Goal: Information Seeking & Learning: Learn about a topic

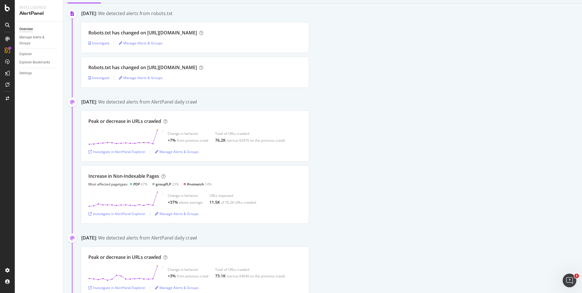
scroll to position [57, 0]
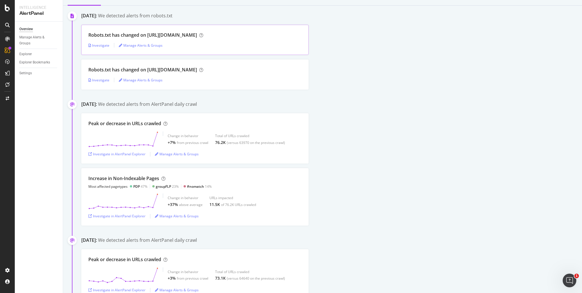
click at [178, 47] on div "Investigate Manage Alerts & Groups" at bounding box center [194, 45] width 213 height 5
click at [107, 47] on div "Investigate" at bounding box center [98, 45] width 21 height 5
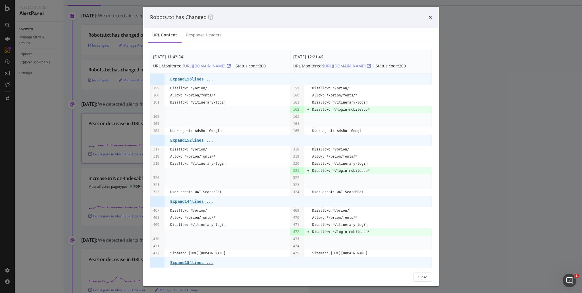
drag, startPoint x: 120, startPoint y: 99, endPoint x: 188, endPoint y: 126, distance: 73.1
click at [121, 99] on div "Robots.txt has Changed URL Content Response Headers Aug. 26th 2025 11:43:54 URL…" at bounding box center [291, 146] width 582 height 293
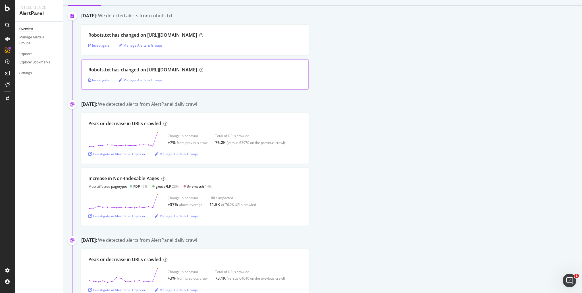
drag, startPoint x: 101, startPoint y: 80, endPoint x: 105, endPoint y: 80, distance: 3.2
click at [102, 80] on div "Investigate" at bounding box center [98, 80] width 21 height 5
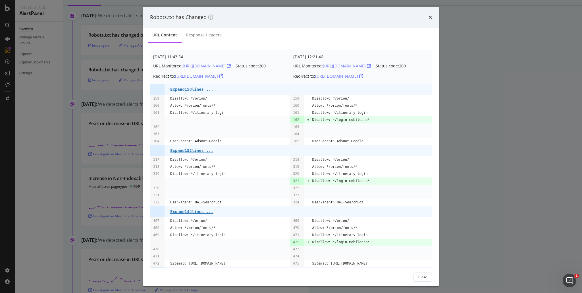
drag, startPoint x: 464, startPoint y: 143, endPoint x: 315, endPoint y: 129, distance: 149.4
click at [464, 143] on div "Robots.txt has Changed URL Content Response Headers Aug. 26th 2025 11:43:54 URL…" at bounding box center [291, 146] width 582 height 293
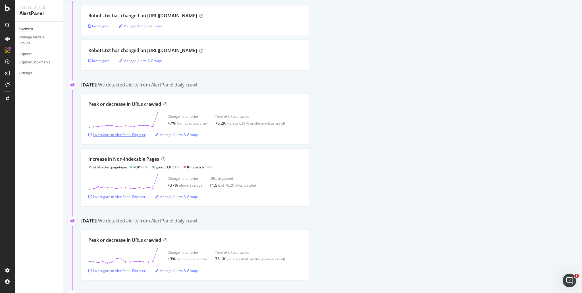
scroll to position [85, 0]
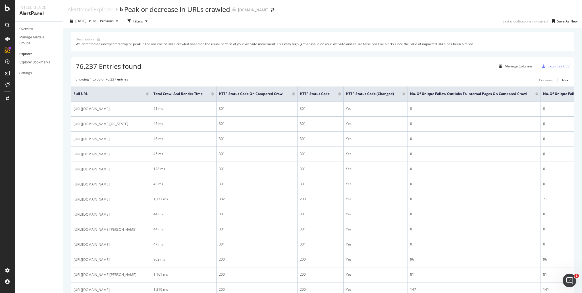
click at [322, 27] on div "2025 Aug. 27th vs Previous Filters Last modifications not saved Save As New" at bounding box center [322, 21] width 519 height 11
click at [378, 7] on div "AlertPanel Explorer Peak or decrease in URLs crawled www.viator.com" at bounding box center [322, 7] width 519 height 14
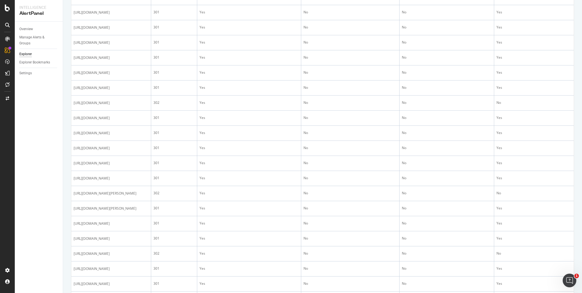
scroll to position [711, 0]
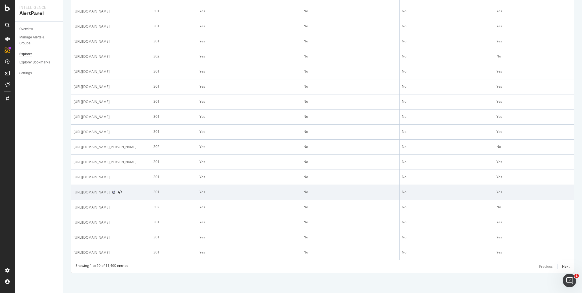
click at [115, 192] on icon at bounding box center [113, 191] width 3 height 3
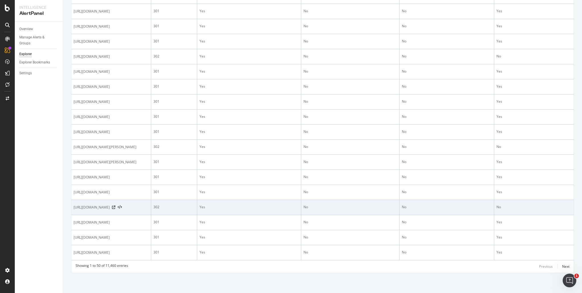
scroll to position [724, 0]
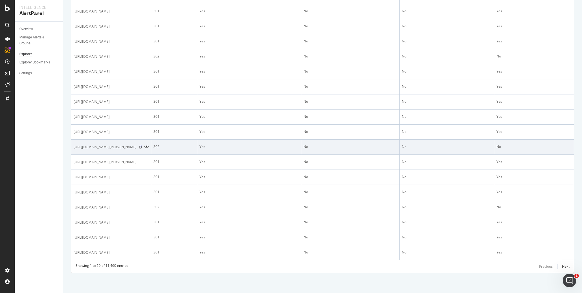
click at [142, 145] on icon at bounding box center [140, 146] width 3 height 3
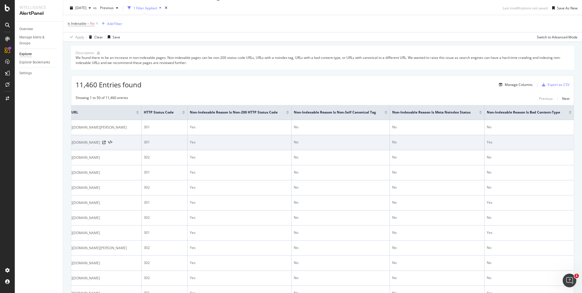
scroll to position [0, 0]
click at [110, 145] on span "https://www.viator.com/Dublin-tours/Walking-Tours-Attraction-Product-Category/d…" at bounding box center [92, 143] width 36 height 6
click at [115, 144] on icon at bounding box center [113, 142] width 3 height 3
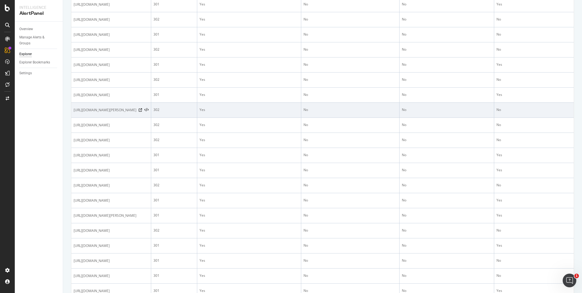
scroll to position [70, 0]
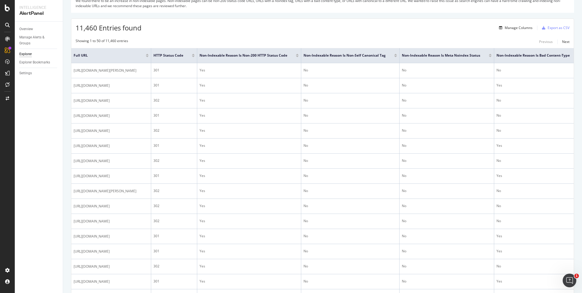
click at [299, 54] on div at bounding box center [297, 54] width 3 height 1
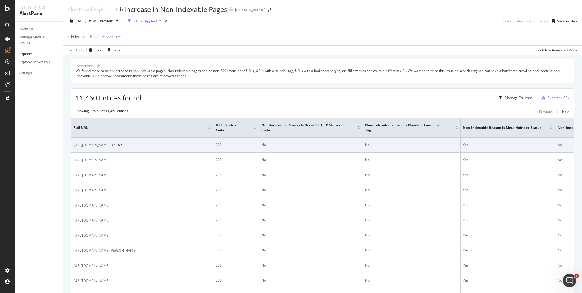
click at [115, 144] on icon at bounding box center [113, 144] width 3 height 3
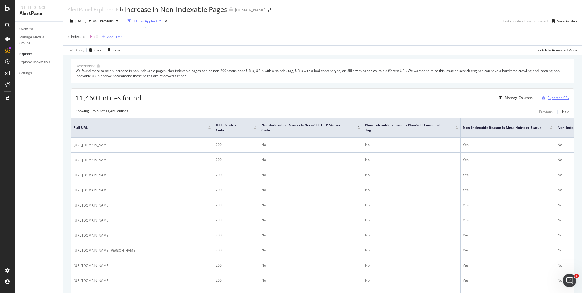
click at [548, 98] on div "Export as CSV" at bounding box center [559, 97] width 22 height 5
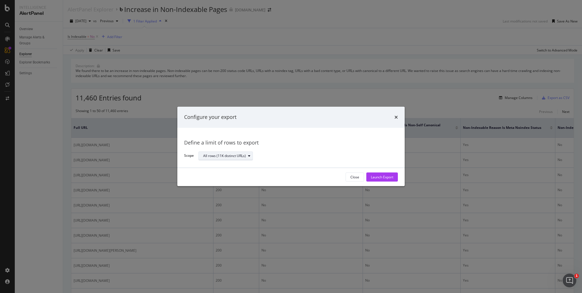
click at [248, 158] on div "All rows (11K distinct URLs)" at bounding box center [227, 156] width 49 height 8
click at [272, 154] on div "All rows (11K distinct URLs)" at bounding box center [295, 156] width 195 height 10
click at [387, 178] on div "Launch Export" at bounding box center [382, 177] width 22 height 5
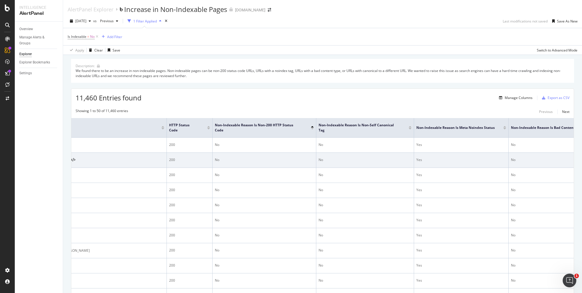
scroll to position [0, 74]
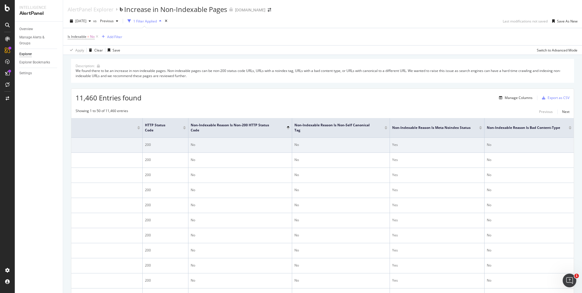
click at [45, 145] on icon at bounding box center [42, 144] width 3 height 3
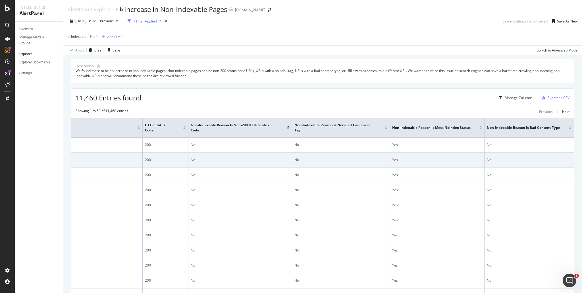
click at [45, 159] on icon at bounding box center [42, 159] width 3 height 3
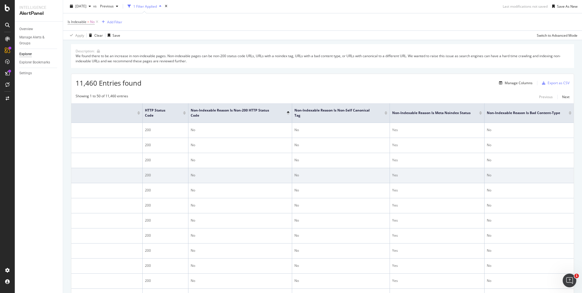
scroll to position [28, 0]
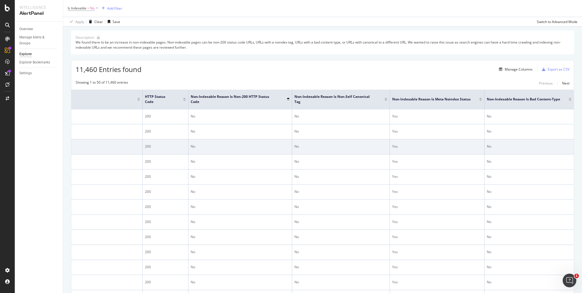
click at [45, 146] on icon at bounding box center [42, 146] width 3 height 3
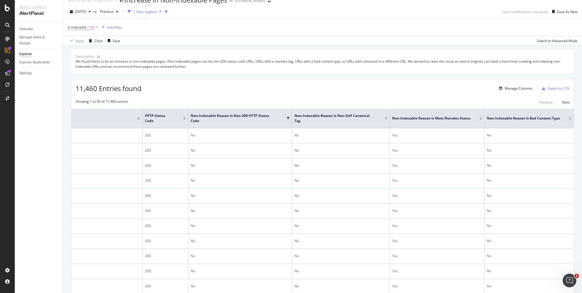
scroll to position [0, 0]
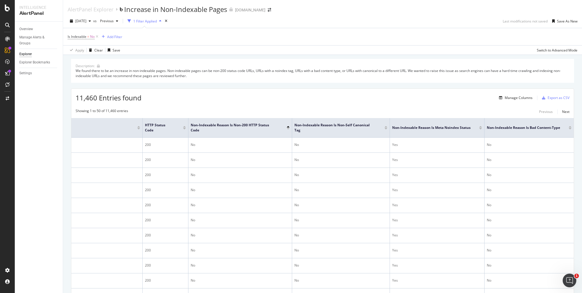
click at [157, 22] on div "1 Filter Applied" at bounding box center [145, 21] width 24 height 5
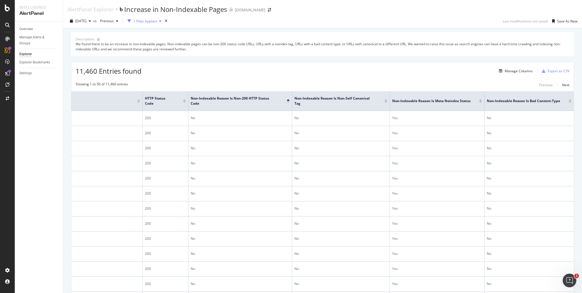
click at [157, 21] on div "1 Filter Applied" at bounding box center [145, 21] width 24 height 5
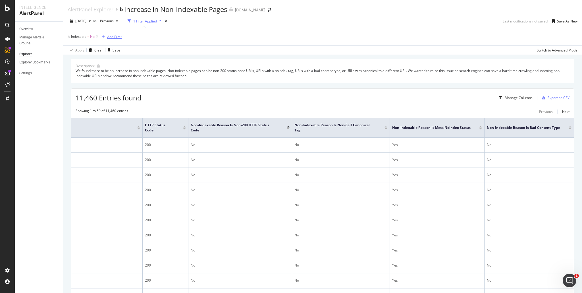
click at [116, 40] on div "Add Filter" at bounding box center [111, 37] width 23 height 6
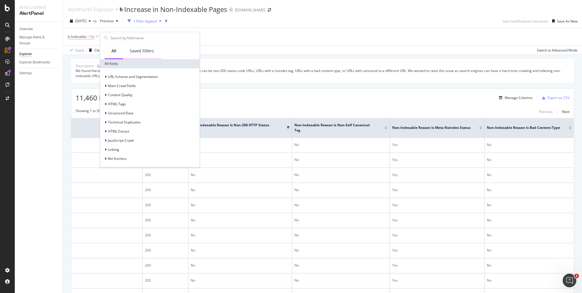
click at [142, 50] on div "Saved Filters" at bounding box center [142, 51] width 24 height 6
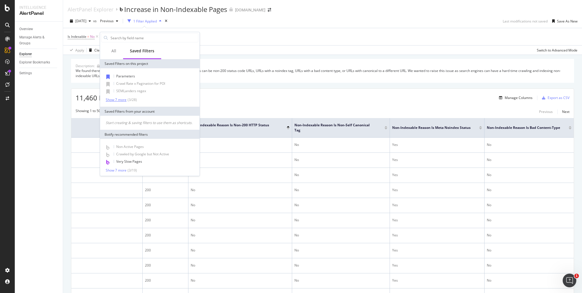
click at [125, 101] on div "Show 7 more ( 3 / 28 )" at bounding box center [121, 99] width 31 height 5
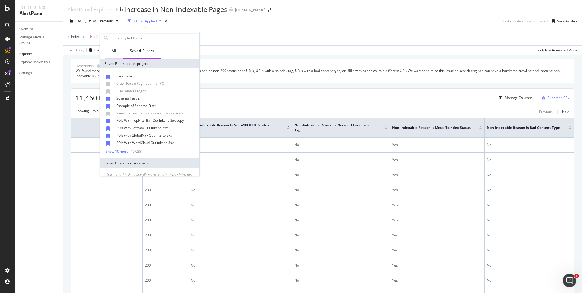
click at [113, 52] on div "All" at bounding box center [113, 51] width 5 height 6
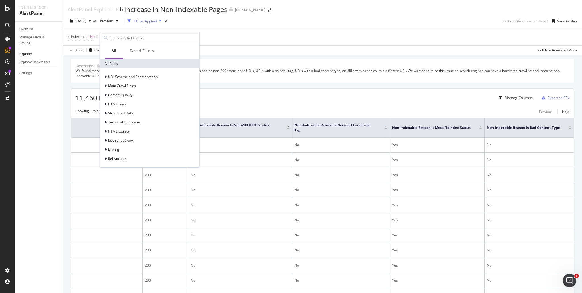
click at [232, 23] on div "2025 Aug. 27th vs Previous 1 Filter Applied Last modifications not saved Save A…" at bounding box center [322, 21] width 519 height 11
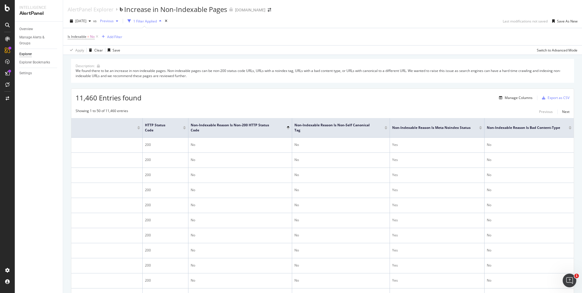
click at [114, 21] on span "Previous" at bounding box center [106, 20] width 16 height 5
click at [248, 29] on div "Is Indexable = No Add Filter" at bounding box center [323, 36] width 510 height 17
click at [153, 20] on div "1 Filter Applied" at bounding box center [145, 21] width 24 height 5
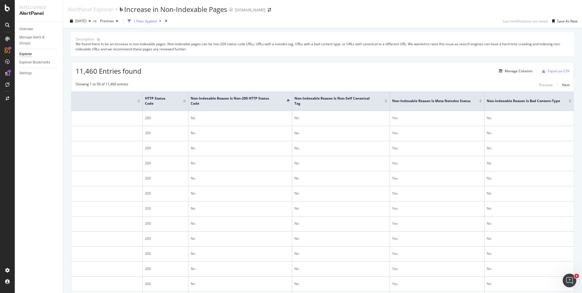
click at [153, 20] on div "1 Filter Applied" at bounding box center [145, 21] width 24 height 5
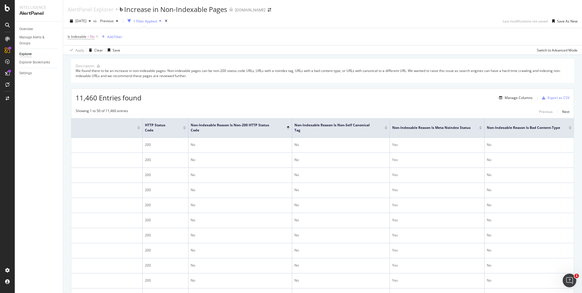
click at [133, 21] on div "button" at bounding box center [129, 21] width 8 height 8
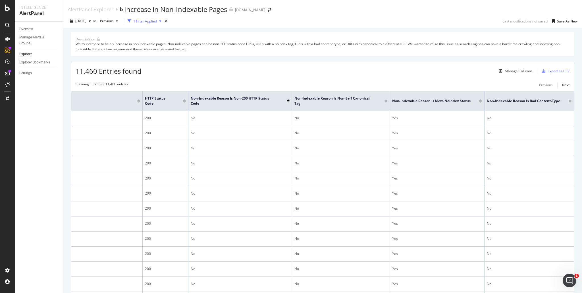
click at [133, 21] on div "button" at bounding box center [129, 21] width 8 height 8
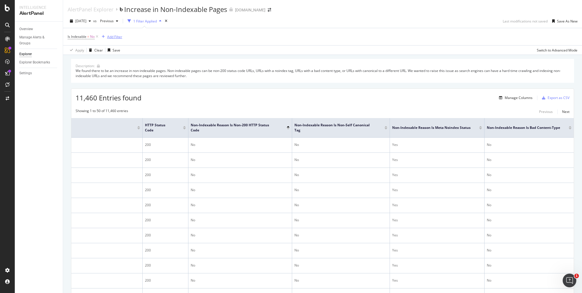
click at [116, 37] on div "Add Filter" at bounding box center [114, 36] width 15 height 5
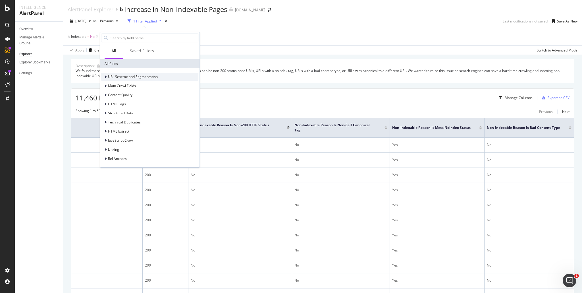
click at [103, 77] on div "URL Scheme and Segmentation" at bounding box center [129, 77] width 57 height 6
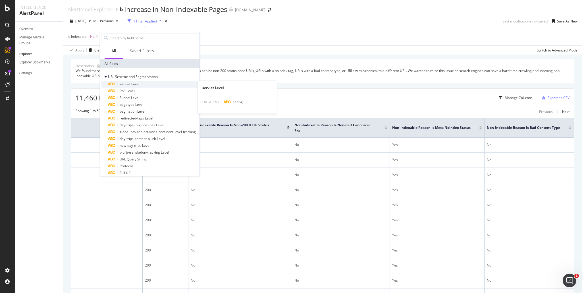
click at [136, 85] on span "servlet Level" at bounding box center [130, 84] width 20 height 5
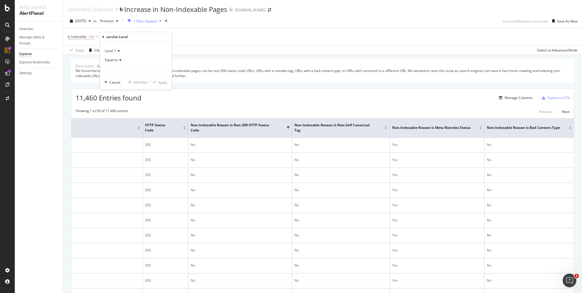
click at [118, 49] on div "Level 1" at bounding box center [136, 50] width 63 height 9
click at [117, 51] on icon at bounding box center [118, 50] width 4 height 3
click at [116, 56] on div "Equal to" at bounding box center [136, 59] width 63 height 9
click at [135, 57] on div "Equal to" at bounding box center [136, 59] width 63 height 9
click at [185, 44] on div "Is Indexable = No and servlet Level 1 = missing value Add Filter" at bounding box center [323, 36] width 510 height 17
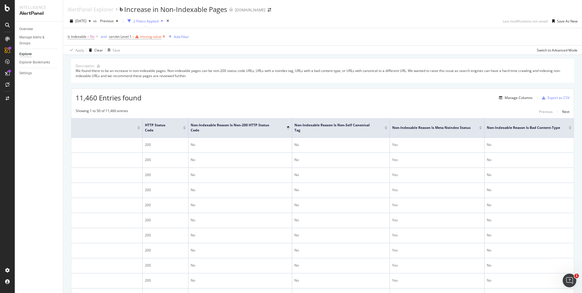
click at [164, 37] on icon at bounding box center [163, 37] width 5 height 6
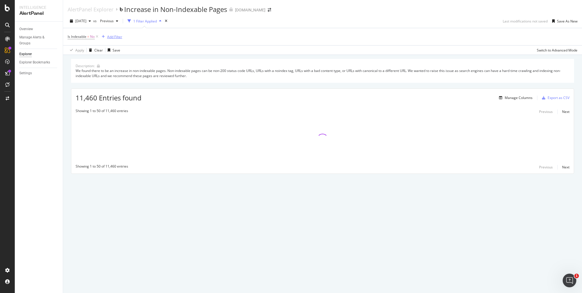
click at [117, 38] on div "Add Filter" at bounding box center [114, 36] width 15 height 5
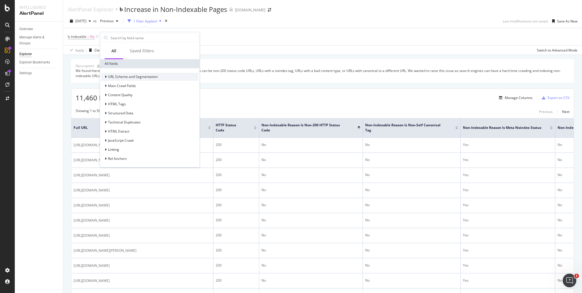
click at [134, 79] on div "URL Scheme and Segmentation" at bounding box center [133, 76] width 50 height 5
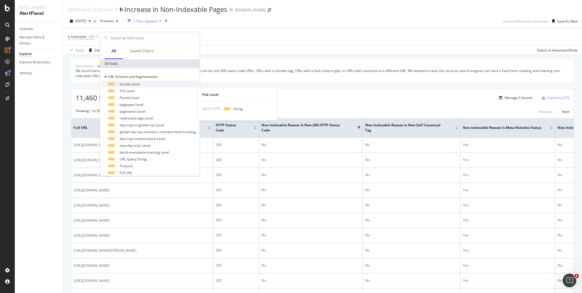
click at [132, 83] on span "servlet Level" at bounding box center [130, 84] width 20 height 5
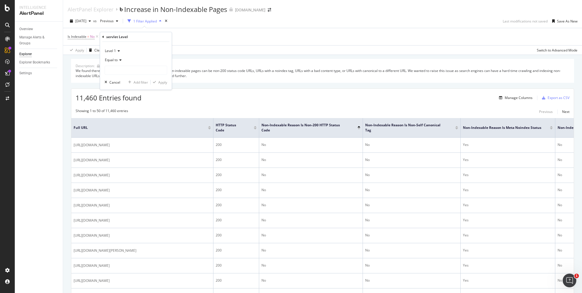
click at [103, 37] on icon at bounding box center [103, 36] width 2 height 3
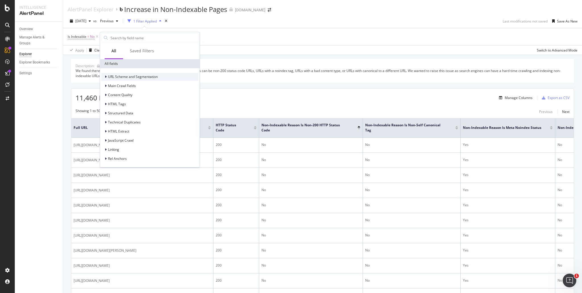
click at [119, 77] on span "URL Scheme and Segmentation" at bounding box center [133, 76] width 50 height 5
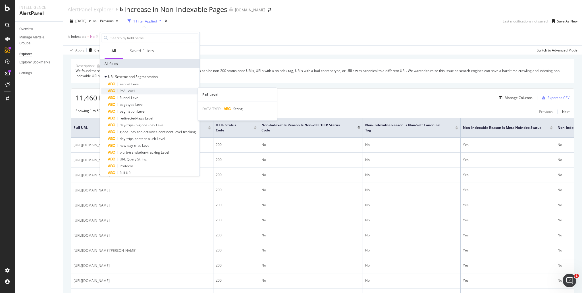
click at [122, 91] on span "PoS Level" at bounding box center [127, 90] width 15 height 5
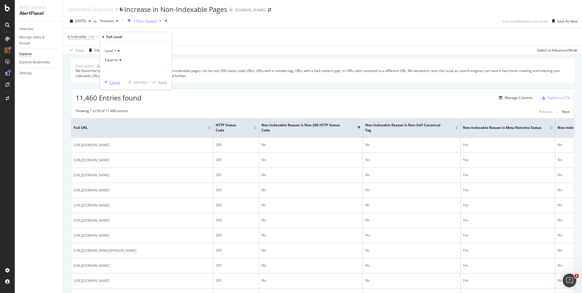
click at [119, 83] on div "Cancel" at bounding box center [114, 82] width 11 height 5
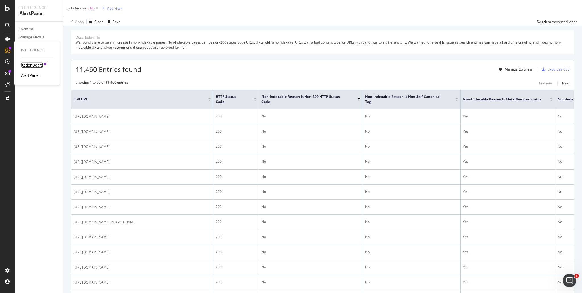
click at [30, 67] on div "ActionBoard" at bounding box center [32, 65] width 22 height 6
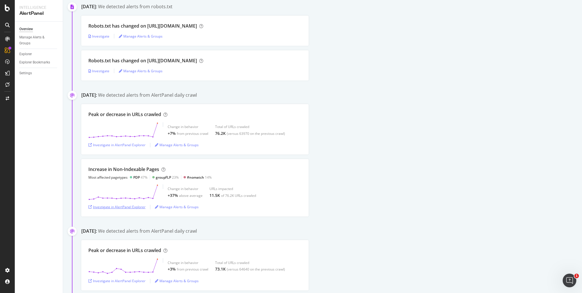
scroll to position [57, 0]
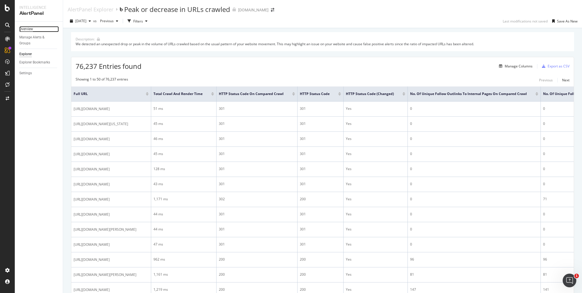
click at [29, 29] on div "Overview" at bounding box center [26, 29] width 14 height 6
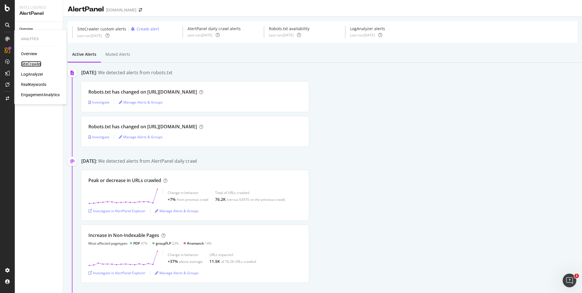
click at [39, 63] on div "SiteCrawler" at bounding box center [31, 64] width 20 height 6
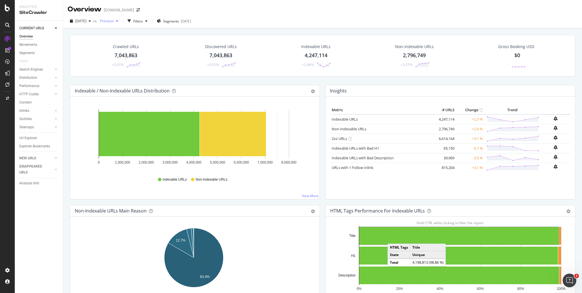
click at [121, 20] on div "Previous" at bounding box center [109, 21] width 23 height 9
click at [254, 18] on div "2025 Aug. 1st vs Previous Filters Segments 2025-05-30" at bounding box center [322, 21] width 519 height 11
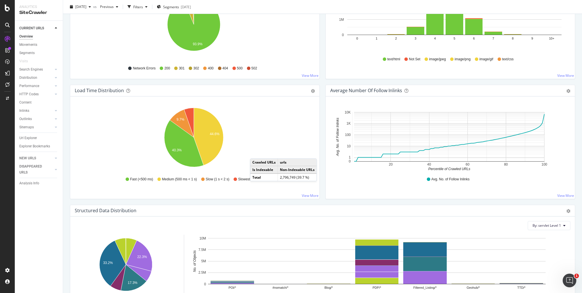
scroll to position [218, 0]
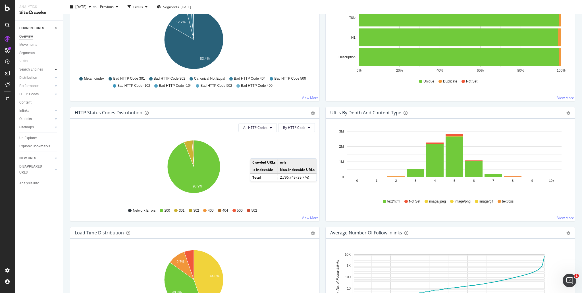
click at [55, 70] on div at bounding box center [56, 70] width 6 height 6
click at [51, 71] on div at bounding box center [50, 70] width 6 height 6
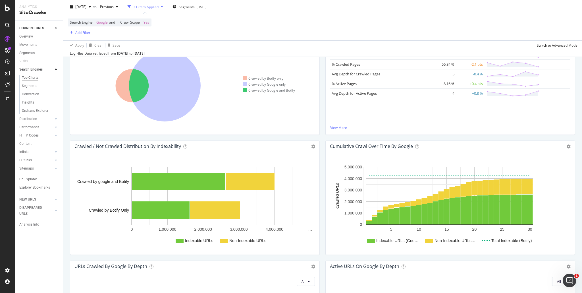
scroll to position [140, 0]
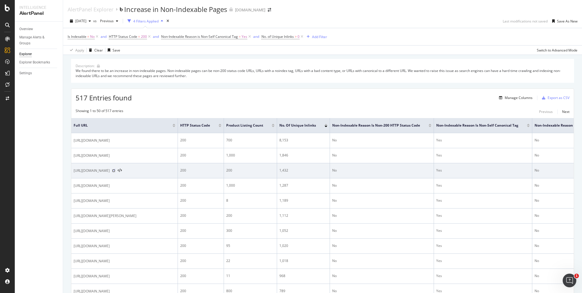
click at [115, 169] on icon at bounding box center [113, 170] width 3 height 3
